Goal: Task Accomplishment & Management: Manage account settings

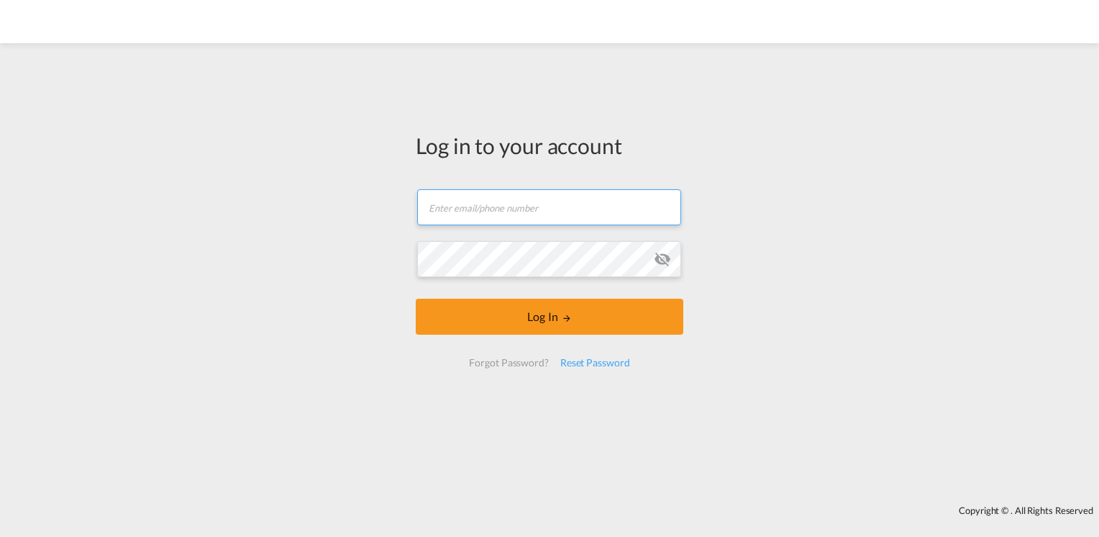
click at [578, 215] on input "text" at bounding box center [549, 207] width 264 height 36
click at [579, 214] on input "text" at bounding box center [549, 207] width 264 height 36
type input "[EMAIL_ADDRESS][DOMAIN_NAME]"
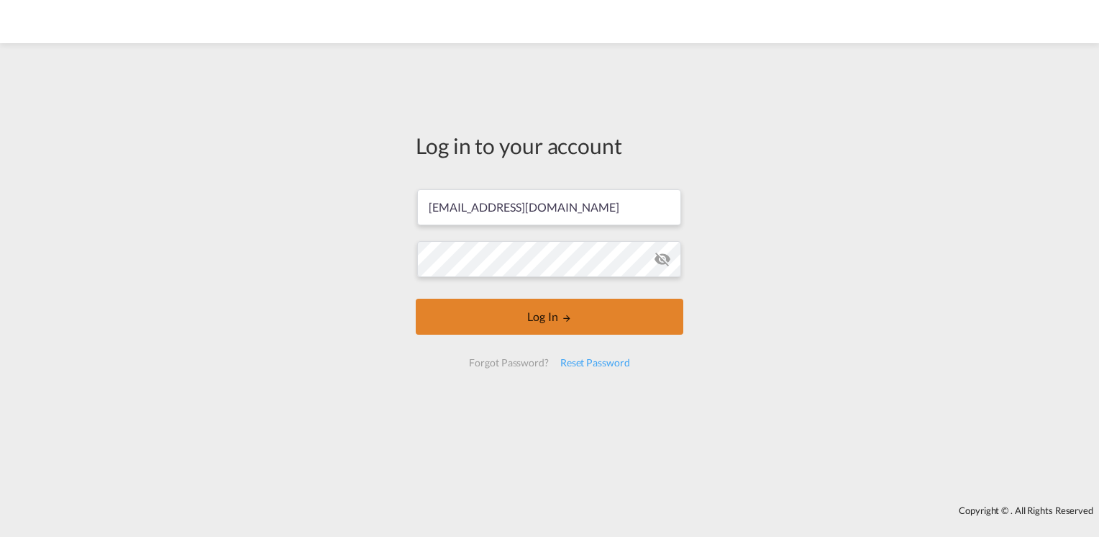
click at [607, 322] on button "Log In" at bounding box center [550, 317] width 268 height 36
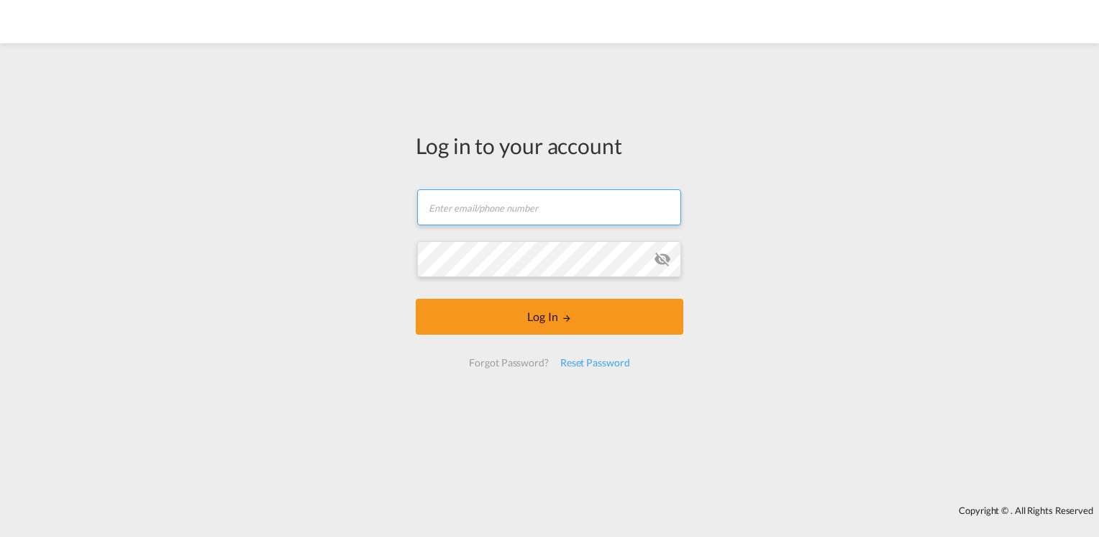
click at [502, 214] on input "text" at bounding box center [549, 207] width 264 height 36
type input "[EMAIL_ADDRESS][DOMAIN_NAME]"
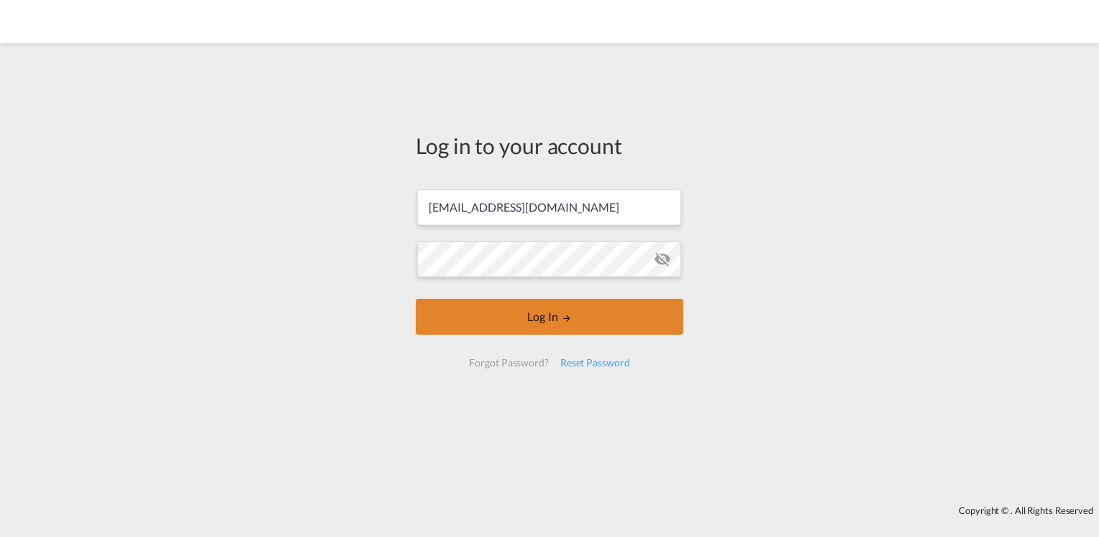
click at [538, 321] on button "Log In" at bounding box center [550, 317] width 268 height 36
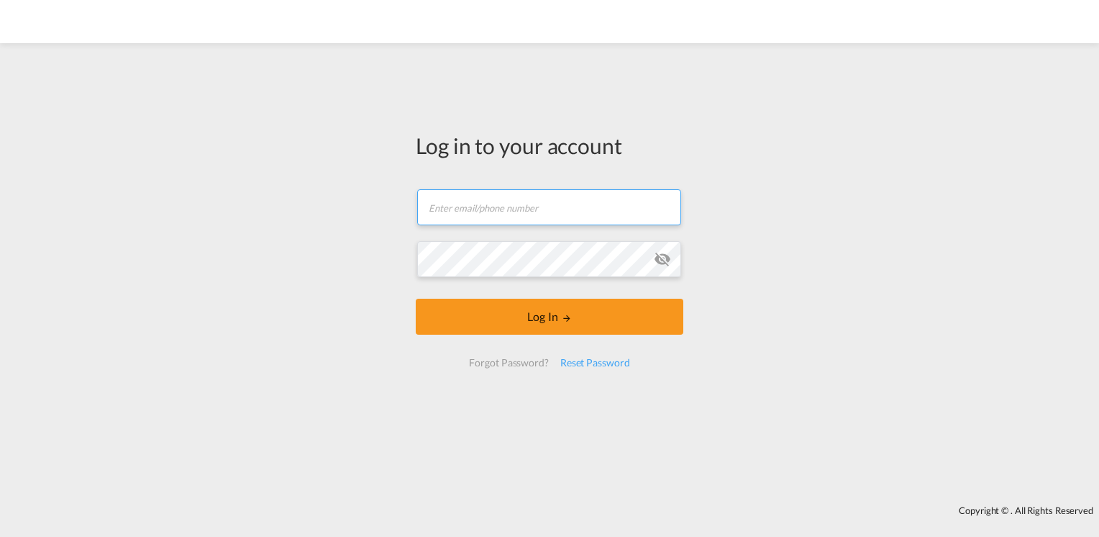
click at [522, 207] on input "text" at bounding box center [549, 207] width 264 height 36
type input "[EMAIL_ADDRESS][DOMAIN_NAME]"
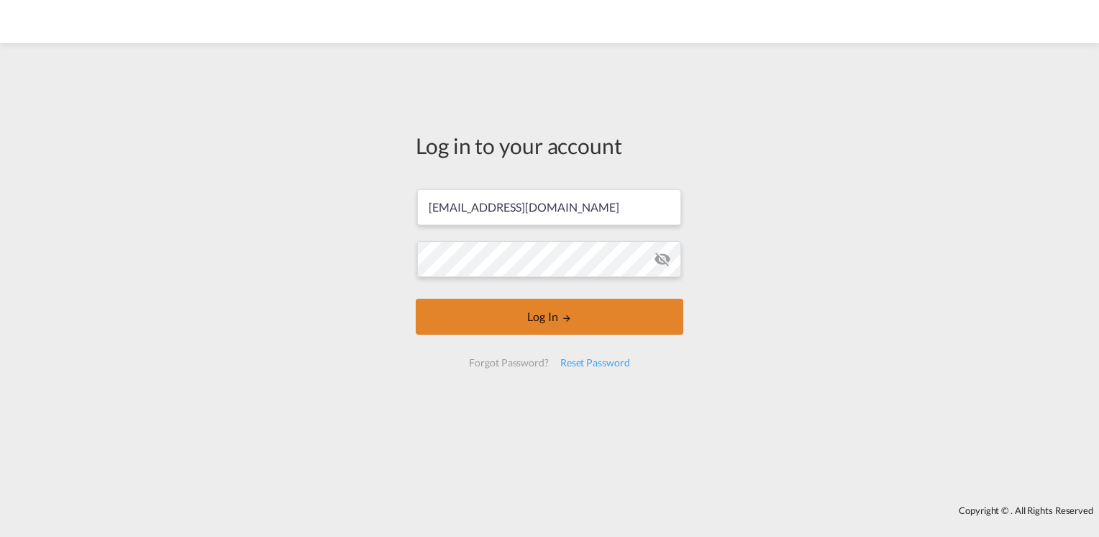
click at [528, 307] on button "Log In" at bounding box center [550, 317] width 268 height 36
